Goal: Information Seeking & Learning: Learn about a topic

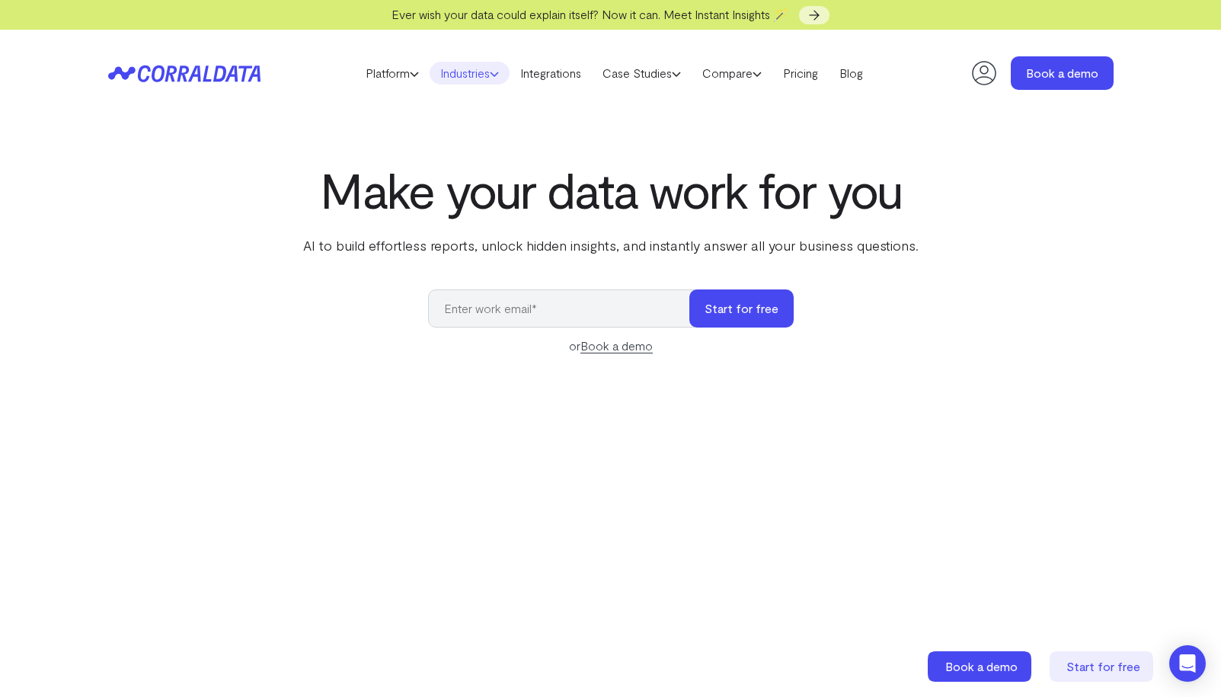
click at [483, 79] on link "Industries" at bounding box center [469, 73] width 80 height 23
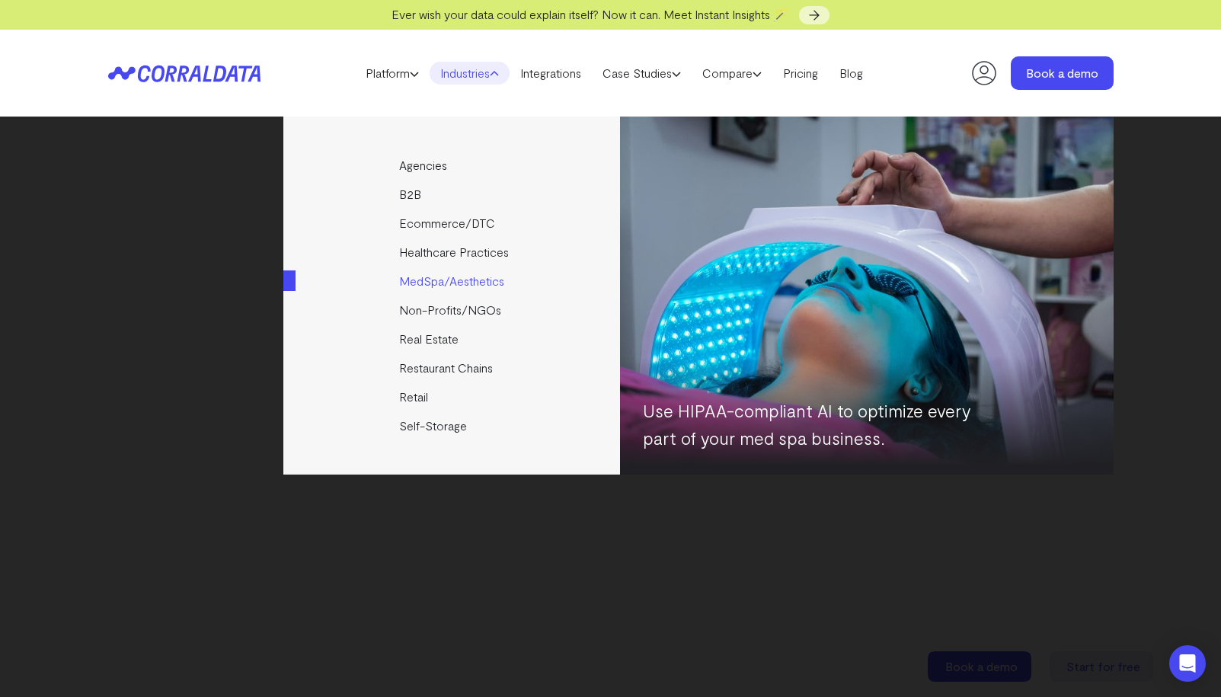
click at [453, 279] on link "MedSpa/Aesthetics" at bounding box center [452, 280] width 339 height 29
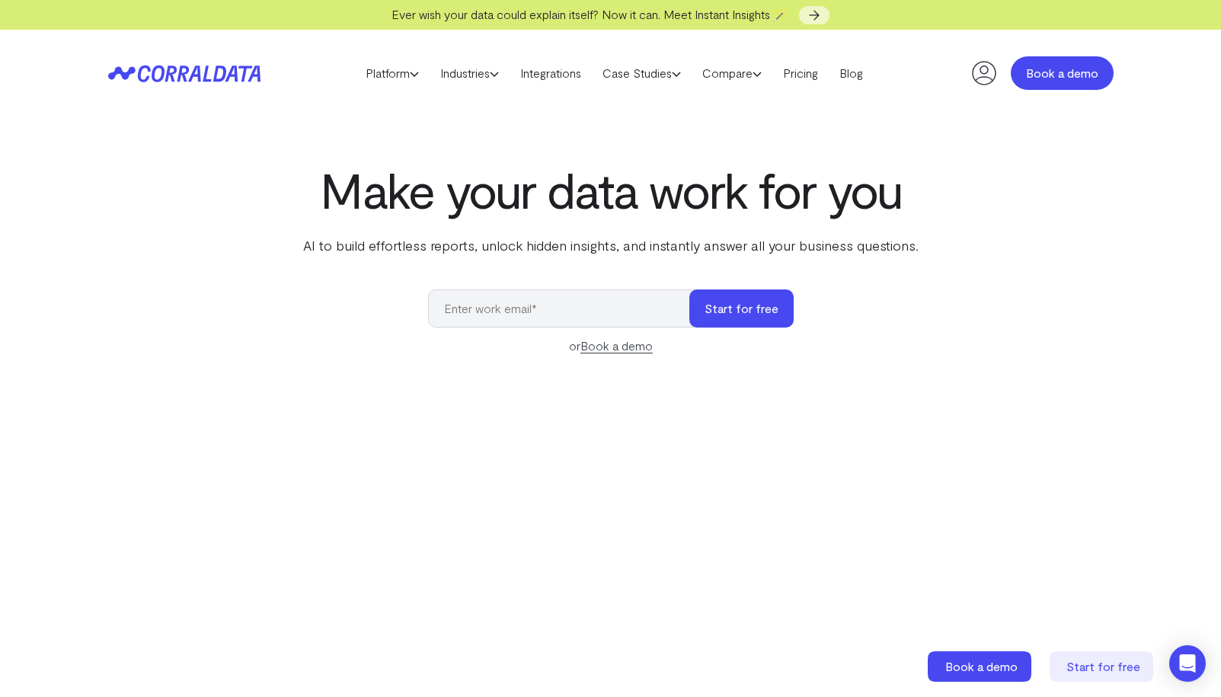
click at [1071, 77] on link "Book a demo" at bounding box center [1061, 73] width 103 height 34
click at [561, 65] on link "Integrations" at bounding box center [550, 73] width 82 height 23
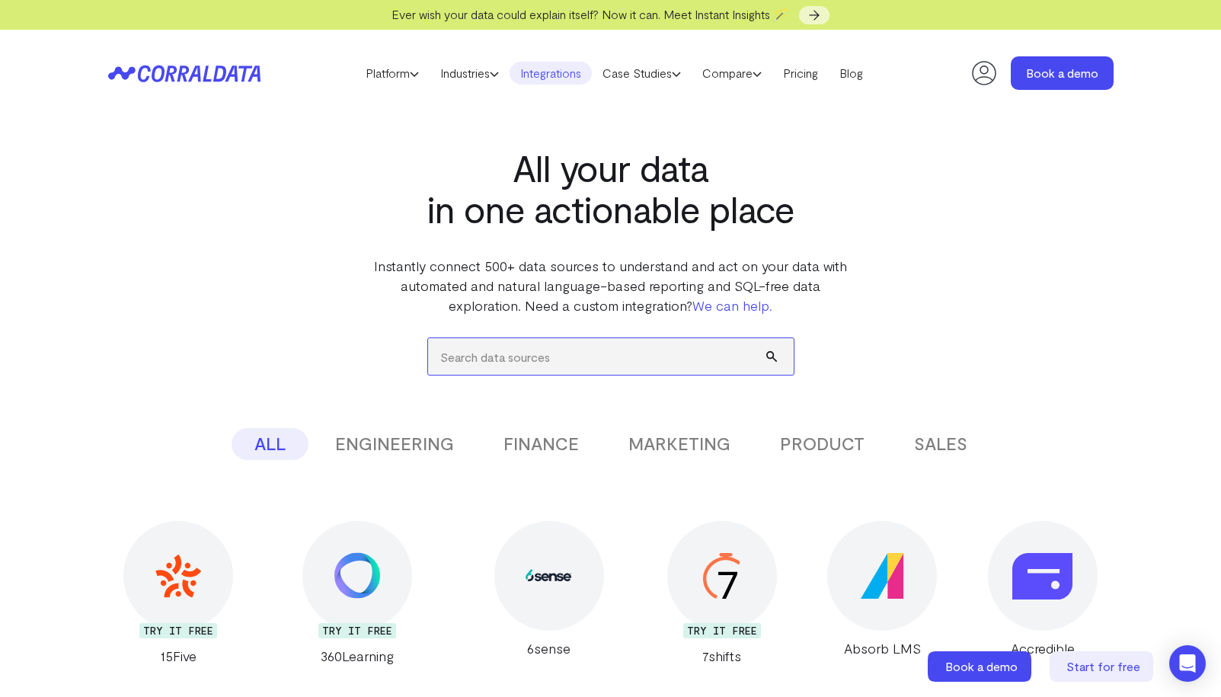
click at [446, 365] on input "search" at bounding box center [610, 356] width 365 height 37
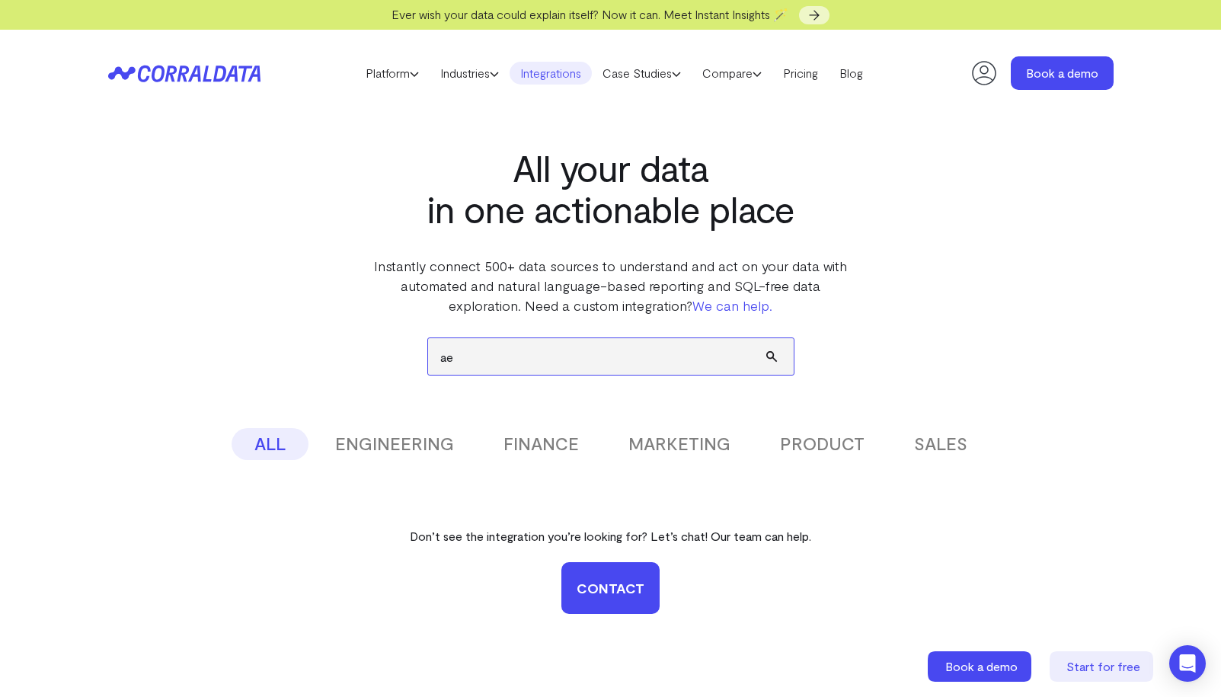
type input "a"
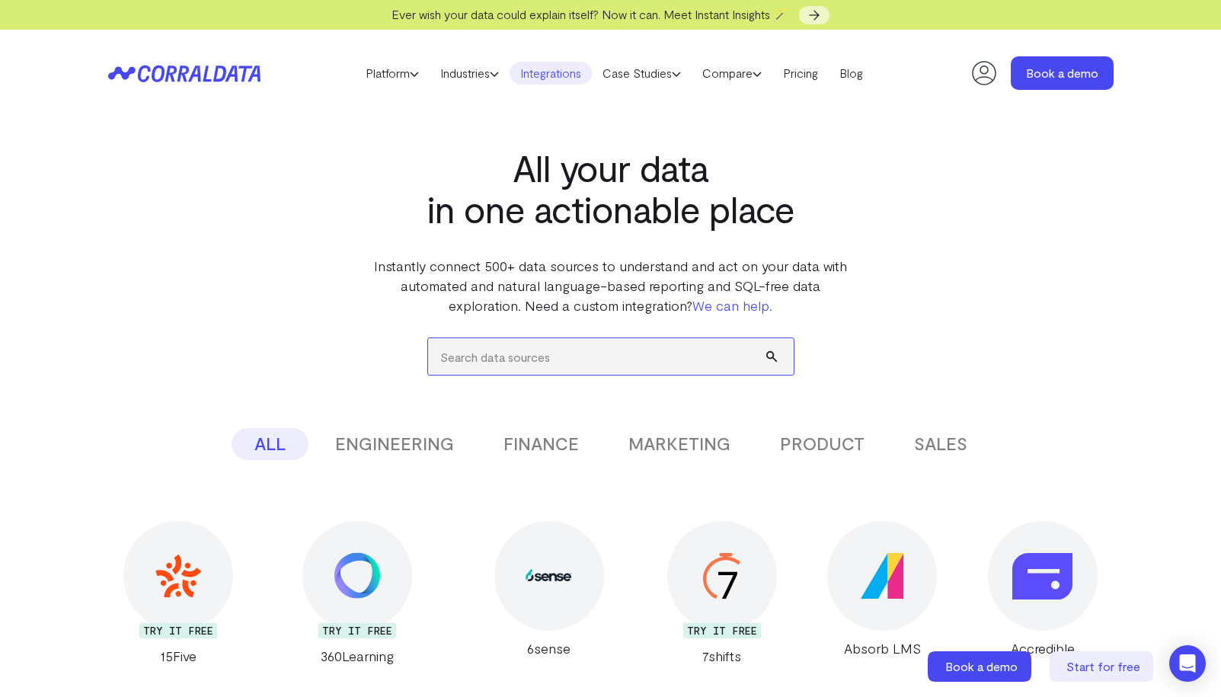
click at [477, 356] on input "search" at bounding box center [610, 356] width 365 height 37
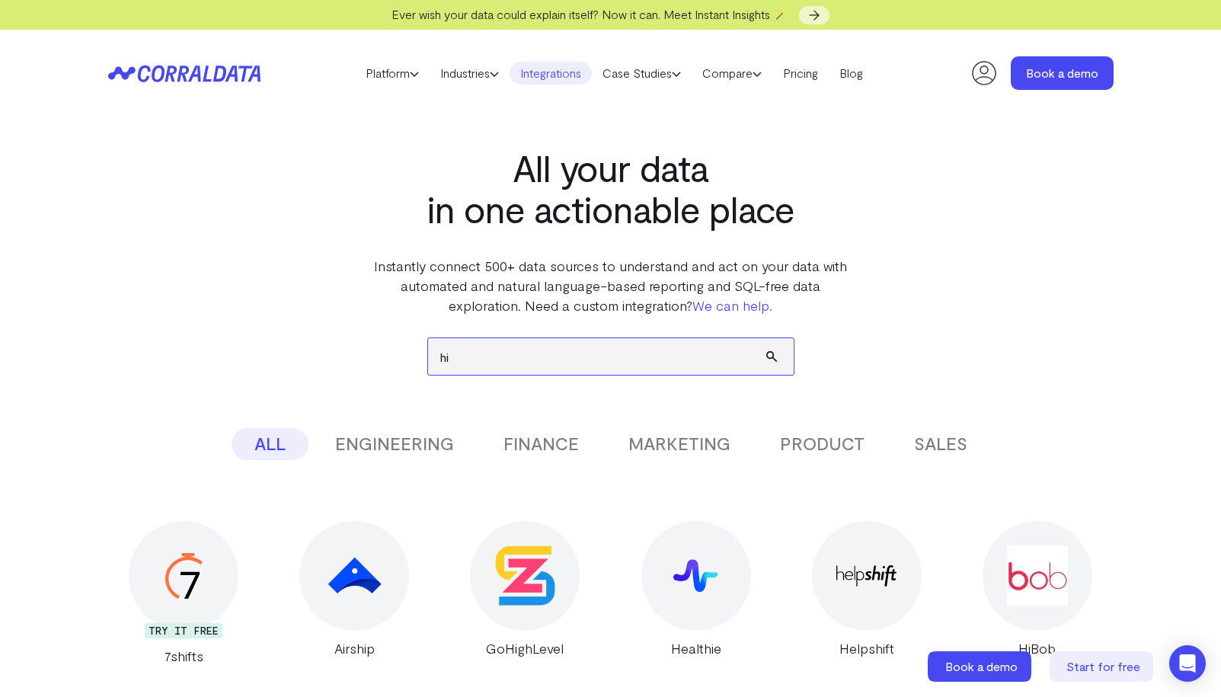
type input "h"
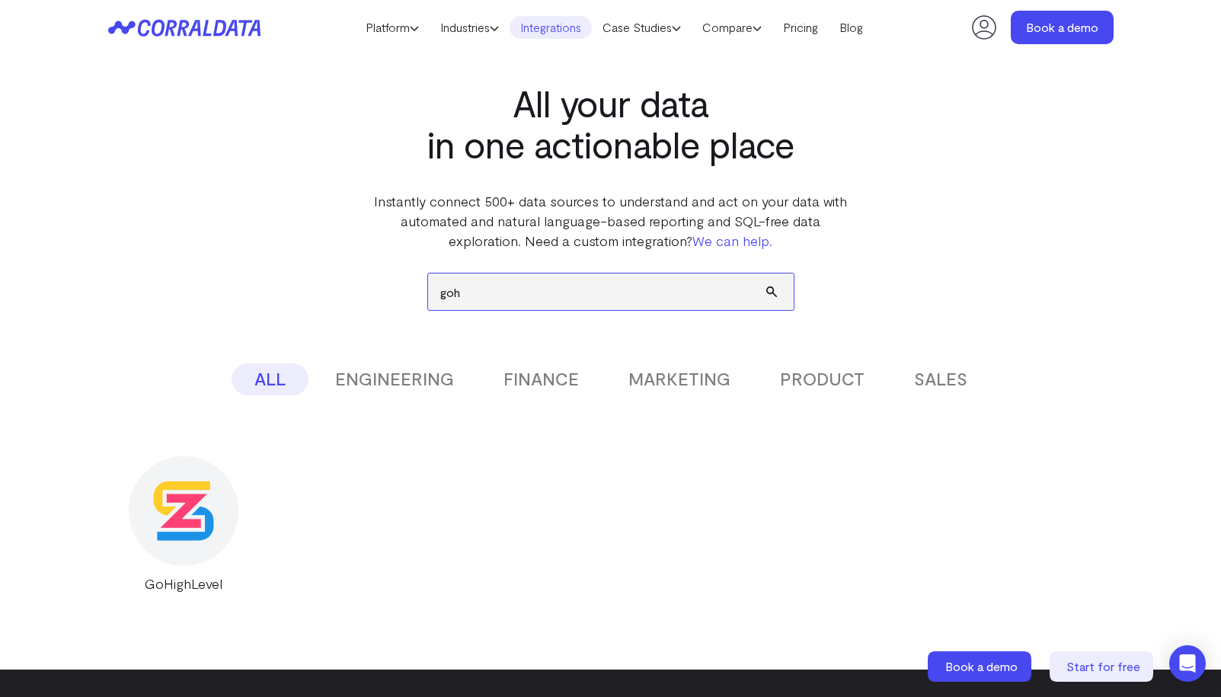
scroll to position [116, 0]
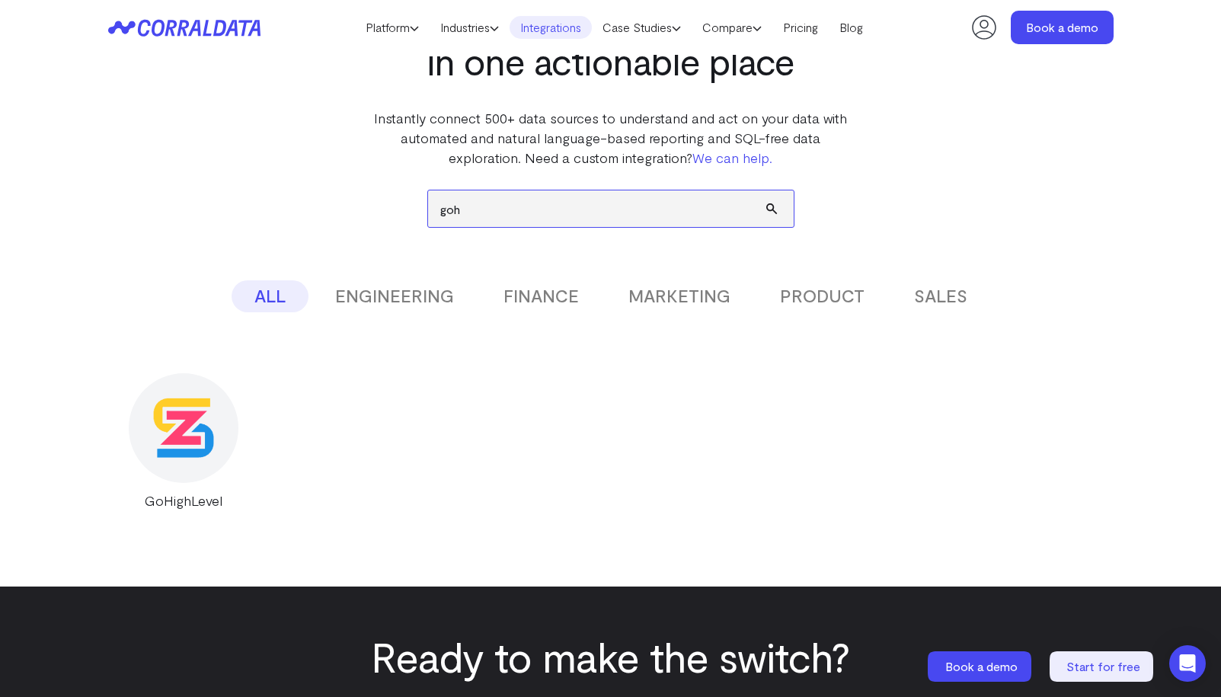
type input "goh"
click at [155, 413] on img at bounding box center [183, 427] width 60 height 60
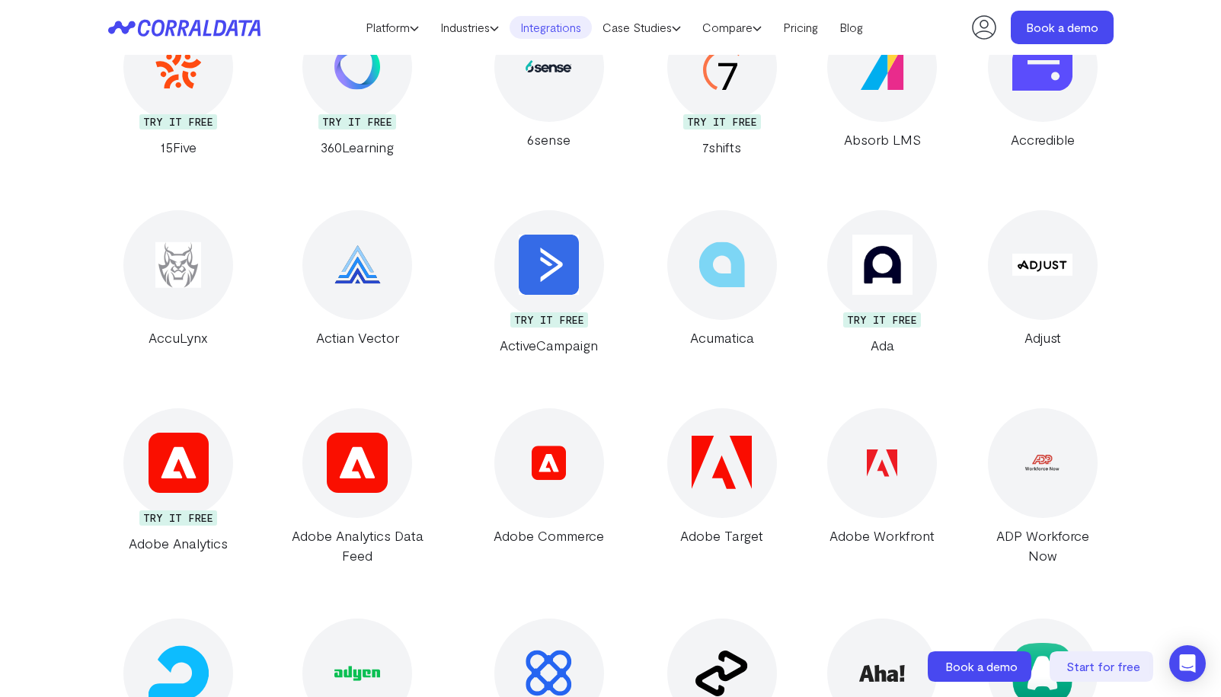
scroll to position [555, 0]
